Goal: Task Accomplishment & Management: Manage account settings

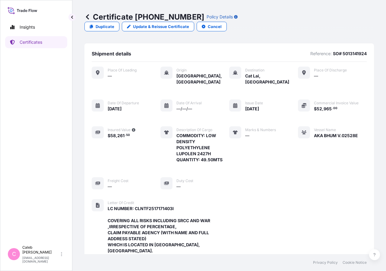
scroll to position [216, 0]
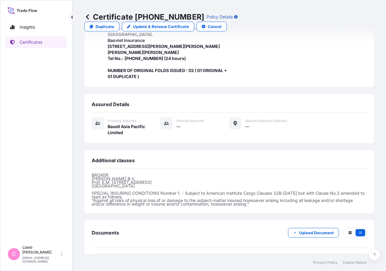
click at [48, 41] on link "Certificates" at bounding box center [36, 42] width 62 height 12
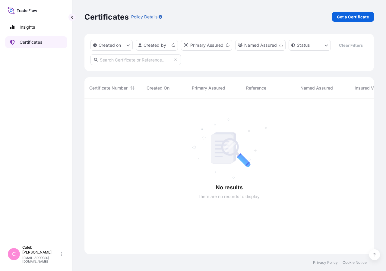
scroll to position [141, 284]
click at [133, 65] on input "text" at bounding box center [135, 59] width 90 height 11
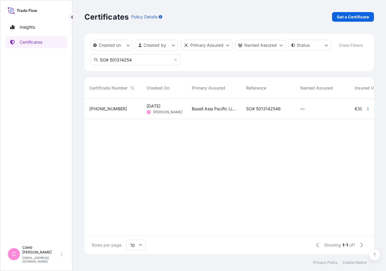
type input "SO# 501314254"
click at [268, 112] on span "SO# 5013142546" at bounding box center [263, 109] width 35 height 6
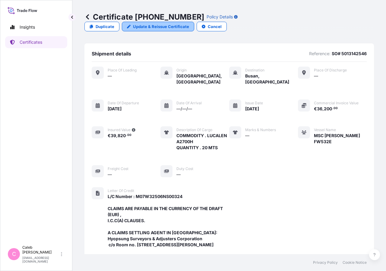
click at [189, 24] on p "Update & Reissue Certificate" at bounding box center [161, 27] width 56 height 6
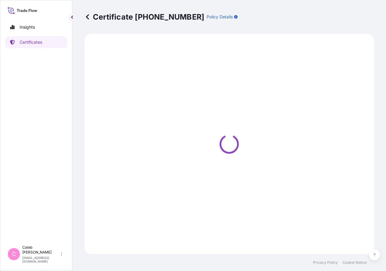
select select "Sea"
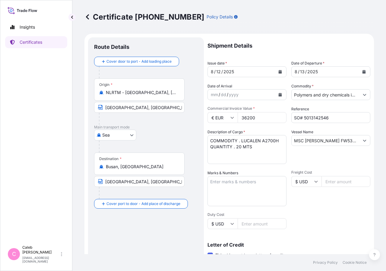
select select "32034"
click at [362, 71] on icon "Calendar" at bounding box center [363, 72] width 3 height 4
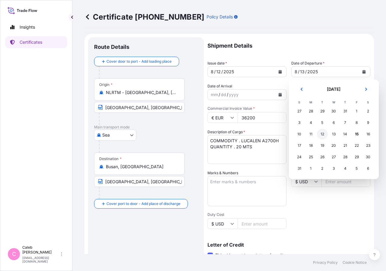
click at [322, 133] on div "12" at bounding box center [322, 134] width 11 height 11
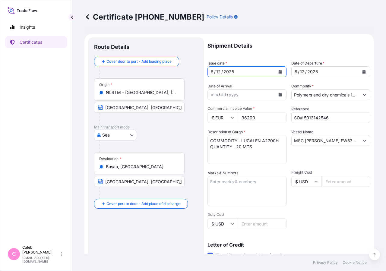
click at [282, 72] on button "Calendar" at bounding box center [280, 72] width 10 height 10
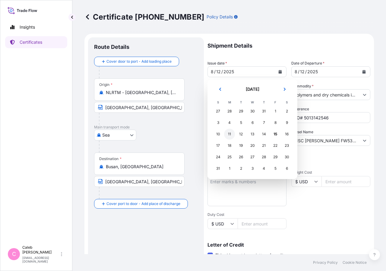
click at [228, 134] on div "11" at bounding box center [229, 134] width 11 height 11
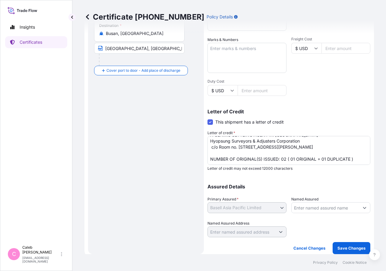
scroll to position [17, 0]
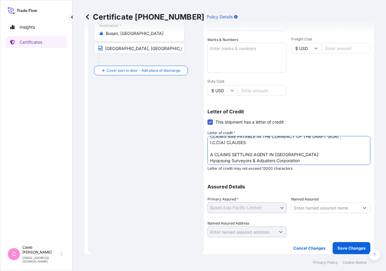
click at [286, 153] on textarea "L/C Number : M07W32506NS00324 CLAIMS ARE PAYABLE IN THE CURRENCY OF THE DRAFT (…" at bounding box center [288, 150] width 163 height 29
type textarea "L/C Number : M07W32506NS00324 CLAIMS ARE PAYABLE IN THE CURRENCY OF THE DRAFT (…"
click at [350, 253] on button "Save Changes" at bounding box center [352, 248] width 38 height 12
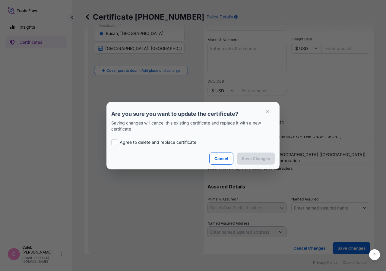
click at [118, 143] on label "Agree to delete and replace certificate" at bounding box center [192, 142] width 163 height 6
checkbox input "true"
click at [249, 159] on p "Save Changes" at bounding box center [256, 159] width 28 height 6
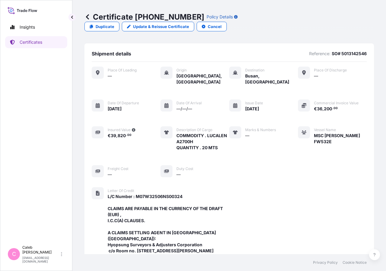
scroll to position [198, 0]
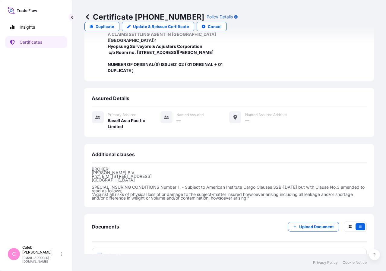
click at [110, 253] on span "Certificate" at bounding box center [119, 256] width 22 height 6
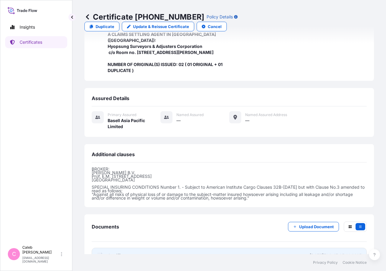
click at [120, 253] on span "Certificate" at bounding box center [119, 256] width 22 height 6
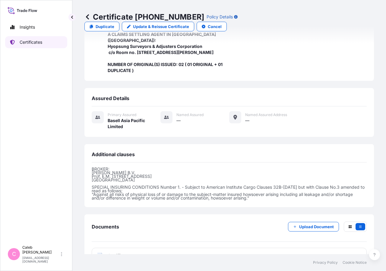
click at [38, 44] on p "Certificates" at bounding box center [31, 42] width 23 height 6
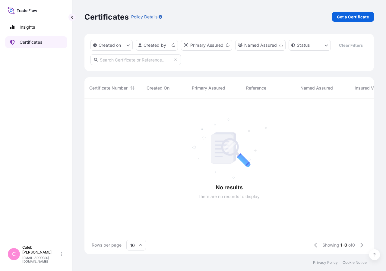
scroll to position [141, 284]
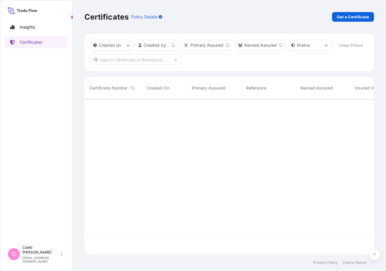
click at [136, 65] on input "text" at bounding box center [135, 59] width 90 height 11
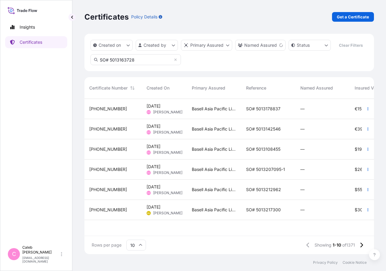
type input "SO# 5013163728"
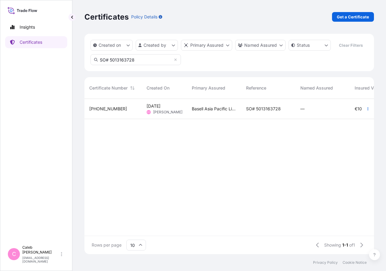
click at [257, 112] on span "SO# 5013163728" at bounding box center [263, 109] width 35 height 6
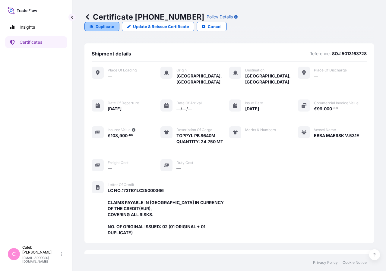
click at [114, 24] on p "Duplicate" at bounding box center [105, 27] width 19 height 6
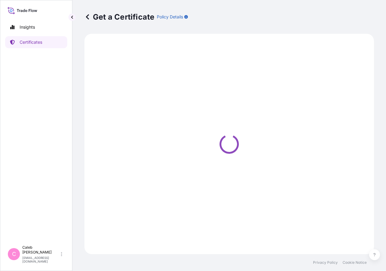
select select "Sea"
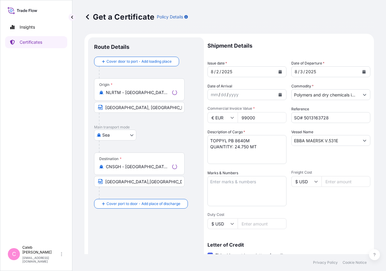
select select "32034"
click at [330, 141] on input "EBBA MAERSK V.531E" at bounding box center [326, 140] width 68 height 11
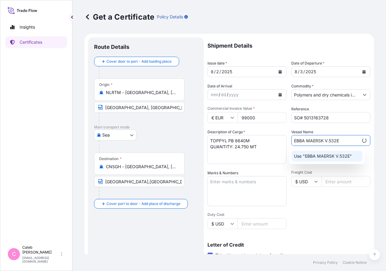
click at [319, 139] on input "EBBA MAERSK V.532E" at bounding box center [325, 140] width 67 height 11
drag, startPoint x: 321, startPoint y: 140, endPoint x: 251, endPoint y: 141, distance: 69.7
click at [292, 141] on input "EBBA MAERSK V.532E" at bounding box center [326, 140] width 68 height 11
paste input "MADRID MAERSK"
type input "MADRID MAERSK V.532E"
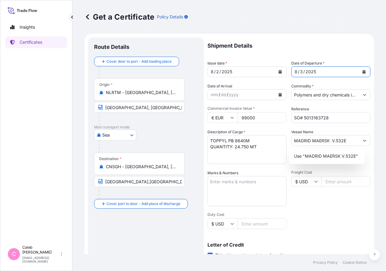
click at [361, 70] on button "Calendar" at bounding box center [364, 72] width 10 height 10
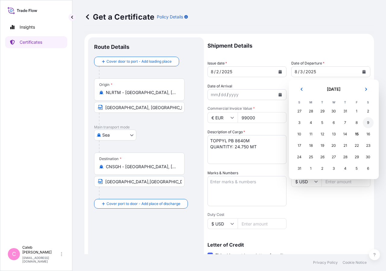
click at [368, 123] on div "9" at bounding box center [368, 122] width 11 height 11
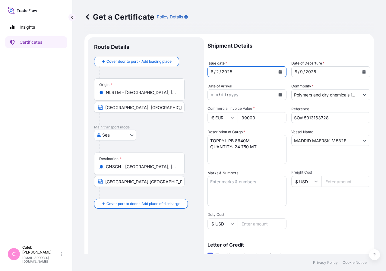
click at [280, 71] on button "Calendar" at bounding box center [280, 72] width 10 height 10
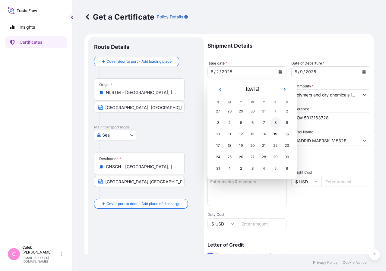
click at [273, 123] on div "8" at bounding box center [275, 122] width 11 height 11
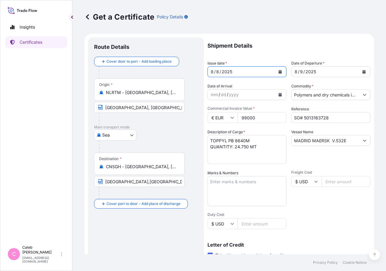
scroll to position [133, 0]
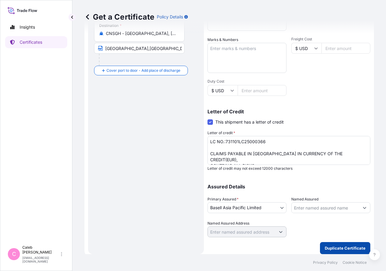
click at [339, 244] on button "Duplicate Certificate" at bounding box center [345, 248] width 50 height 12
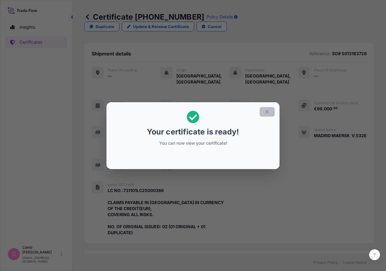
click at [268, 111] on icon "button" at bounding box center [266, 111] width 5 height 5
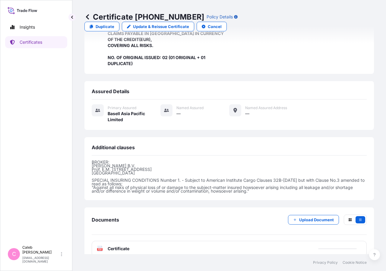
scroll to position [174, 0]
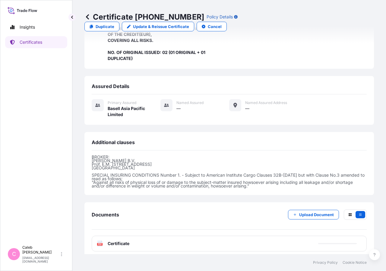
click at [119, 245] on div "PDF Certificate" at bounding box center [229, 244] width 275 height 16
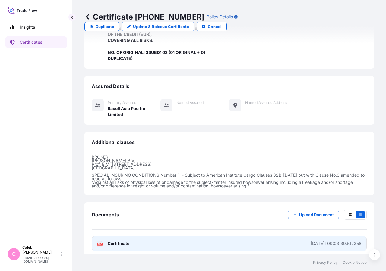
click at [117, 242] on span "Certificate" at bounding box center [119, 244] width 22 height 6
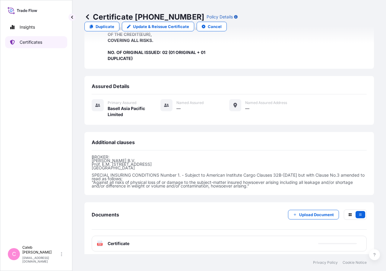
click at [49, 44] on link "Certificates" at bounding box center [36, 42] width 62 height 12
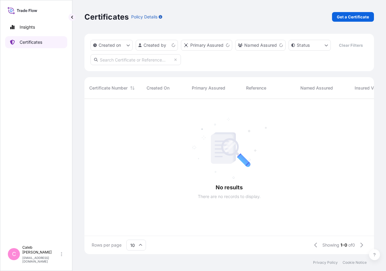
scroll to position [141, 284]
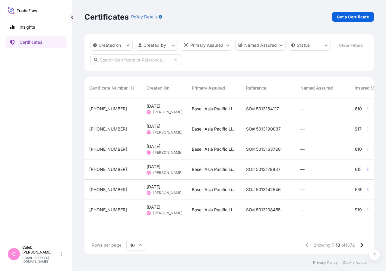
click at [116, 65] on input "text" at bounding box center [135, 59] width 90 height 11
click at [102, 65] on input "text" at bounding box center [135, 59] width 90 height 11
paste input "5013163728"
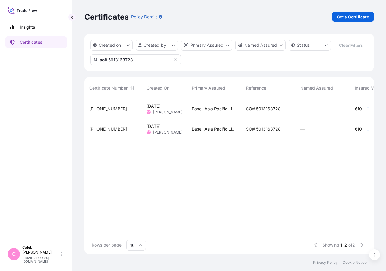
type input "so# 5013163728"
click at [202, 132] on span "Basell Asia Pacific Limited" at bounding box center [214, 129] width 45 height 6
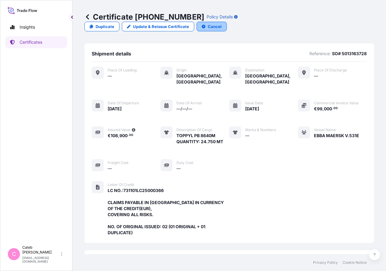
click at [227, 22] on button "Cancel" at bounding box center [212, 27] width 30 height 10
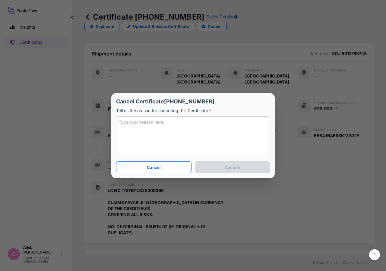
click at [138, 129] on textarea at bounding box center [193, 135] width 154 height 39
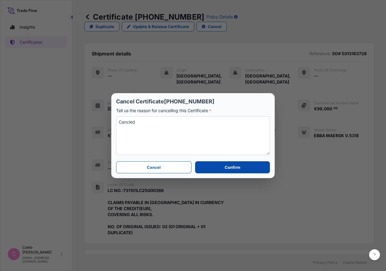
type textarea "Cancled"
click at [238, 165] on p "Confirm" at bounding box center [233, 167] width 16 height 6
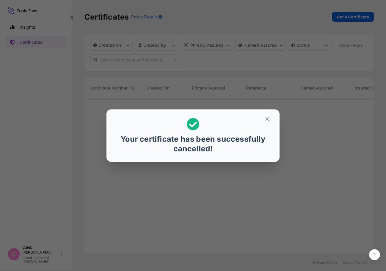
scroll to position [141, 284]
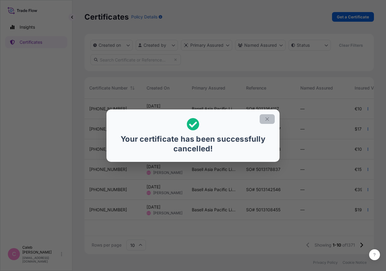
click at [269, 116] on icon "button" at bounding box center [266, 118] width 5 height 5
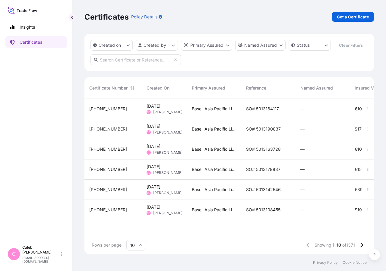
click at [134, 65] on input "text" at bounding box center [135, 59] width 90 height 11
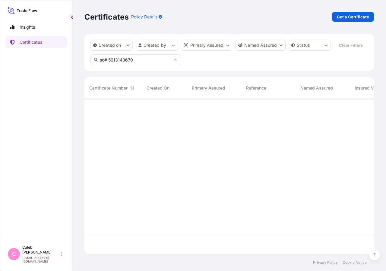
type input "so# 5013140670"
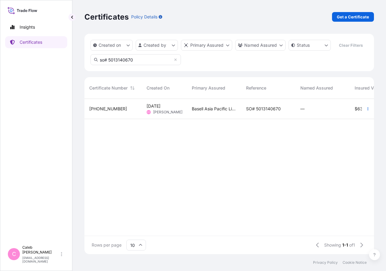
click at [260, 112] on span "SO# 5013140670" at bounding box center [263, 109] width 35 height 6
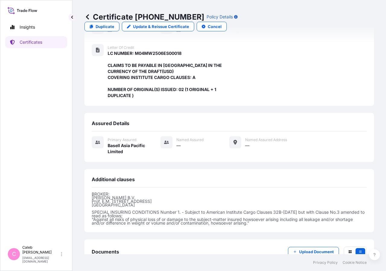
scroll to position [162, 0]
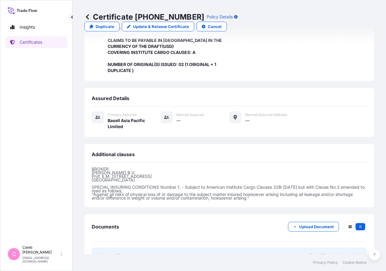
click at [130, 248] on link "PDF Certificate [DATE]T07:38:49.404552" at bounding box center [229, 256] width 275 height 16
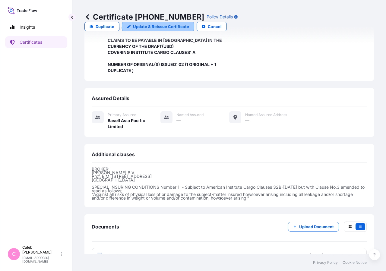
click at [189, 24] on p "Update & Reissue Certificate" at bounding box center [161, 27] width 56 height 6
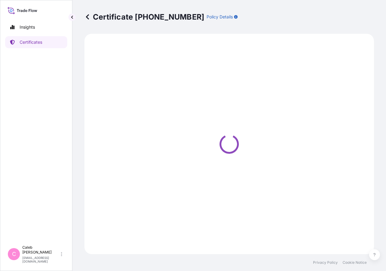
select select "Sea"
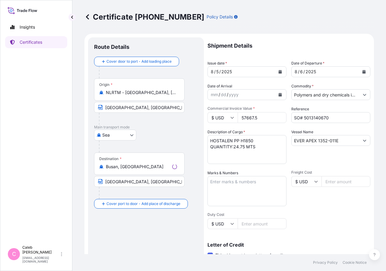
select select "32034"
click at [359, 73] on button "Calendar" at bounding box center [364, 72] width 10 height 10
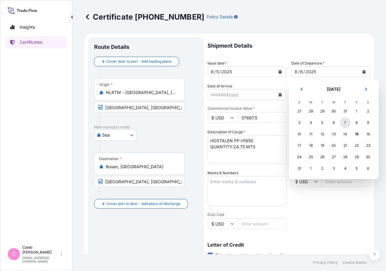
click at [344, 125] on div "7" at bounding box center [345, 122] width 11 height 11
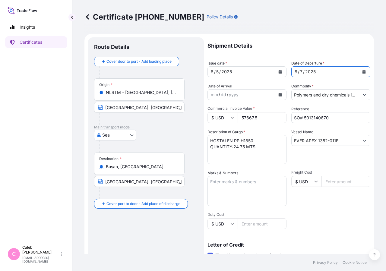
click at [279, 72] on icon "Calendar" at bounding box center [280, 72] width 3 height 4
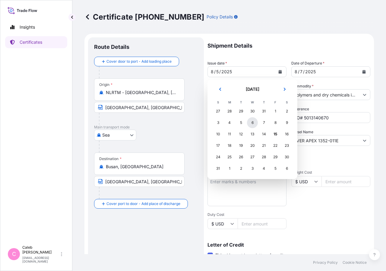
click at [251, 125] on div "6" at bounding box center [252, 122] width 11 height 11
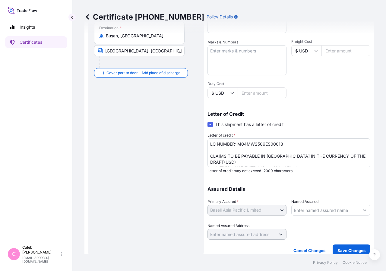
scroll to position [133, 0]
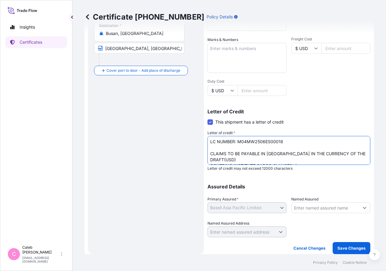
click at [279, 153] on textarea "LC NUMBER: M04MW2506ES00018 CLAIMS TO BE PAYABLE IN [GEOGRAPHIC_DATA] IN THE CU…" at bounding box center [288, 150] width 163 height 29
type textarea "LC NUMBER: M04MW2506ES00018 CLAIMS TO BE PAYABLE IN [GEOGRAPHIC_DATA]([GEOGRAPH…"
click at [342, 249] on p "Save Changes" at bounding box center [351, 248] width 28 height 6
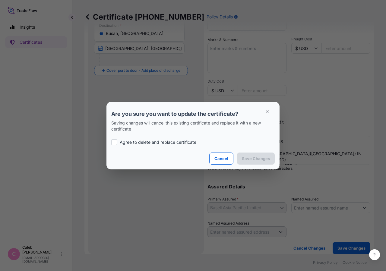
click at [116, 143] on div at bounding box center [114, 142] width 6 height 6
checkbox input "true"
click at [253, 159] on p "Save Changes" at bounding box center [256, 159] width 28 height 6
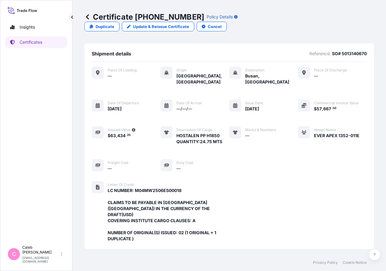
scroll to position [162, 0]
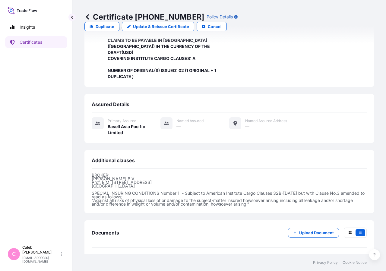
click at [111, 259] on span "Certificate" at bounding box center [119, 262] width 22 height 6
click at [36, 264] on div "C [PERSON_NAME] [EMAIL_ADDRESS][DOMAIN_NAME]" at bounding box center [36, 254] width 62 height 24
